Goal: Register for event/course

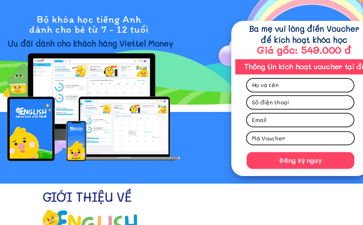
scroll to position [72, 0]
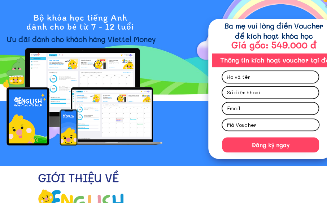
click at [266, 75] on input "text" at bounding box center [270, 77] width 90 height 12
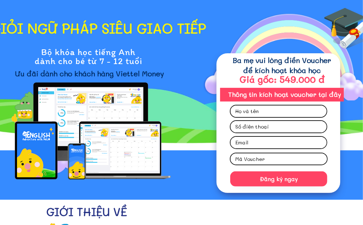
scroll to position [32, 0]
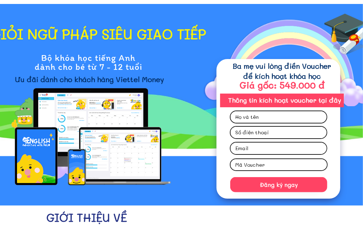
click at [266, 119] on input "text" at bounding box center [278, 117] width 90 height 12
type input "[PERSON_NAME]"
click button "submit" at bounding box center [0, 0] width 0 height 0
type input "0908393756"
click button "submit" at bounding box center [0, 0] width 0 height 0
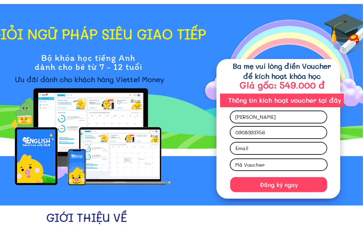
click at [282, 168] on input "text" at bounding box center [278, 164] width 91 height 11
click at [274, 121] on input "[PERSON_NAME]" at bounding box center [278, 117] width 90 height 12
type input "V"
type input "0908393756"
click at [274, 121] on input "text" at bounding box center [278, 117] width 90 height 12
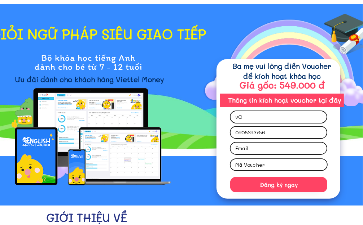
type input "v"
type input "C"
type input "[PERSON_NAME]"
click at [292, 163] on input "text" at bounding box center [278, 164] width 91 height 11
paste input "MILOASKR"
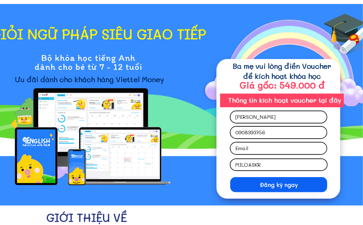
type input "MILOASKR"
click at [280, 184] on p "Đăng ký ngay" at bounding box center [278, 184] width 97 height 15
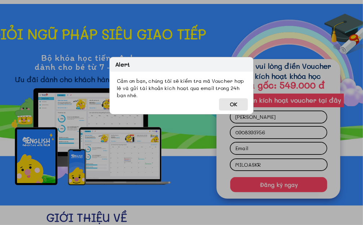
click at [239, 102] on button "OK" at bounding box center [233, 104] width 29 height 12
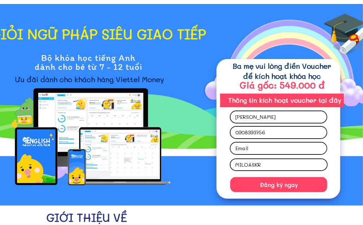
click at [273, 151] on input "email" at bounding box center [278, 149] width 90 height 12
click at [271, 148] on input "email" at bounding box center [278, 149] width 90 height 12
click at [260, 118] on input "[PERSON_NAME]" at bounding box center [278, 117] width 90 height 12
type input "[PERSON_NAME]"
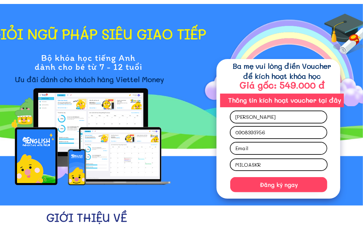
click at [264, 169] on input "MILOASKR" at bounding box center [278, 164] width 91 height 11
paste input "MILOASKR"
type input "MILOASKR"
click at [265, 143] on input "email" at bounding box center [278, 149] width 90 height 12
type input "[EMAIL_ADDRESS][DOMAIN_NAME]"
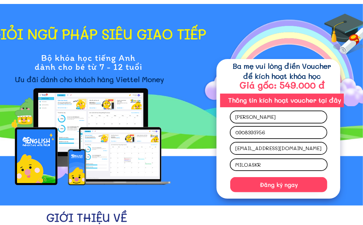
click at [265, 132] on input "0908393756" at bounding box center [278, 133] width 90 height 12
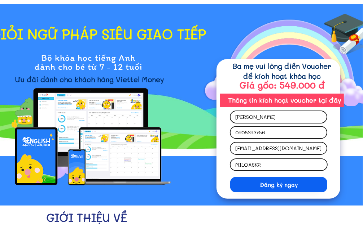
type input "0908393756"
click at [283, 180] on p "Đăng ký ngay" at bounding box center [278, 184] width 97 height 15
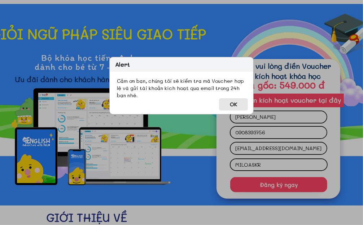
click at [234, 107] on button "OK" at bounding box center [233, 104] width 29 height 12
